Goal: Transaction & Acquisition: Book appointment/travel/reservation

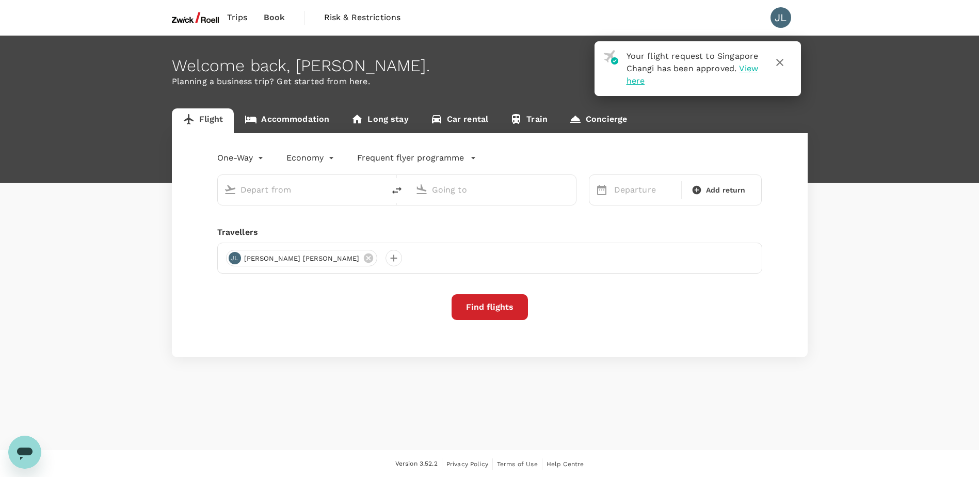
type input "roundtrip"
type input "Singapore Changi (SIN)"
type input "Taiwan Taoyuan Intl (TPE)"
type input "Singapore Changi (SIN)"
type input "Taiwan Taoyuan Intl (TPE)"
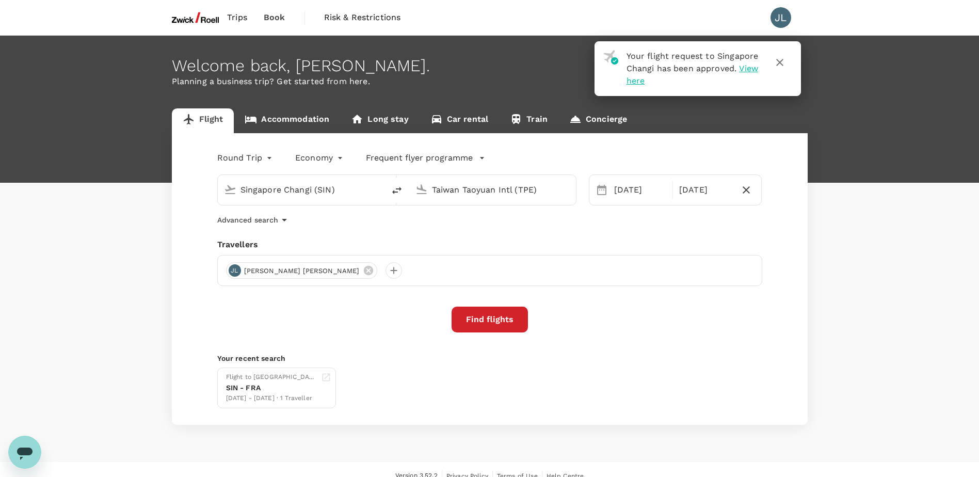
click at [269, 12] on span "Book" at bounding box center [275, 17] width 22 height 12
